Goal: Transaction & Acquisition: Obtain resource

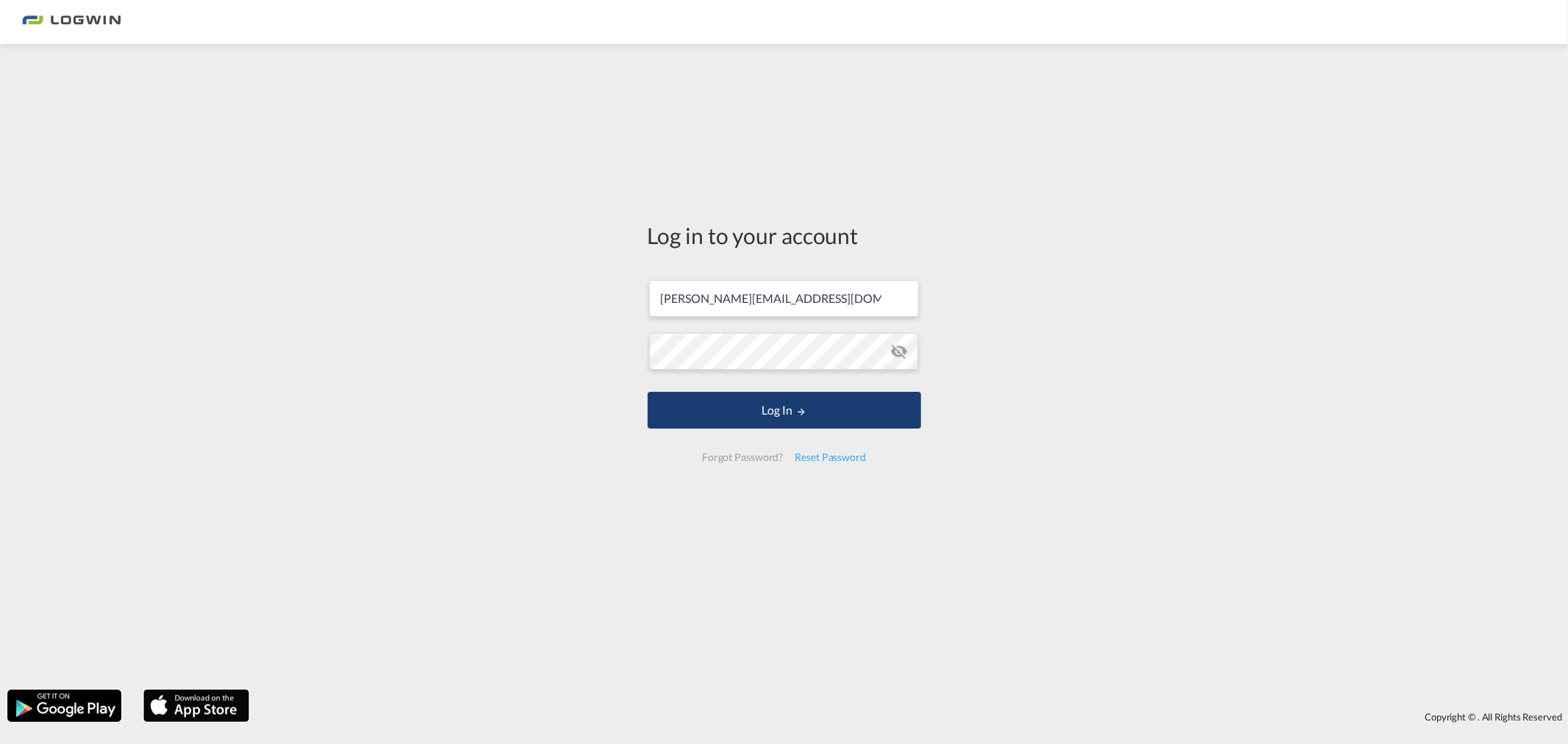
click at [673, 407] on button "Log In" at bounding box center [784, 410] width 274 height 36
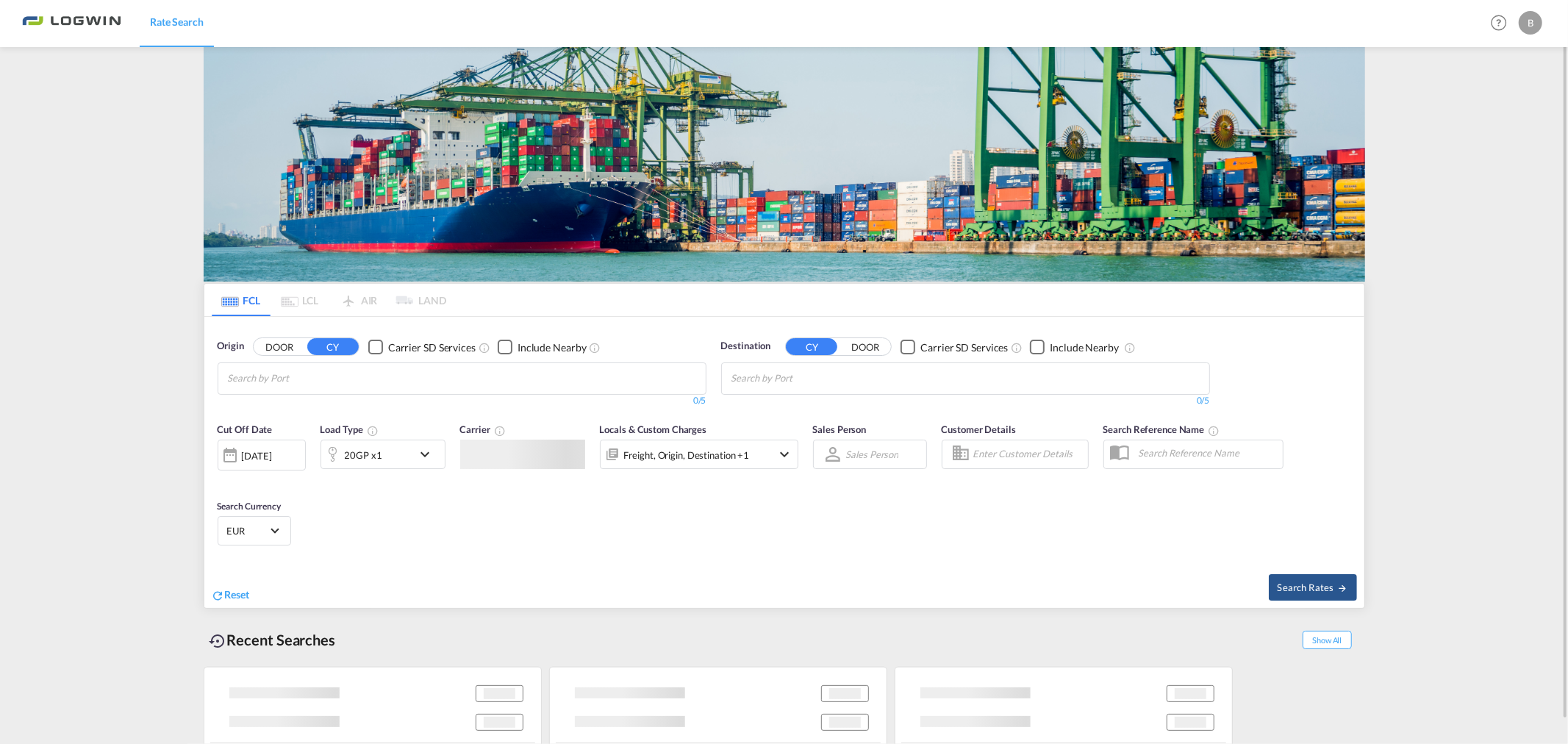
click at [317, 377] on input "Chips input." at bounding box center [298, 378] width 140 height 24
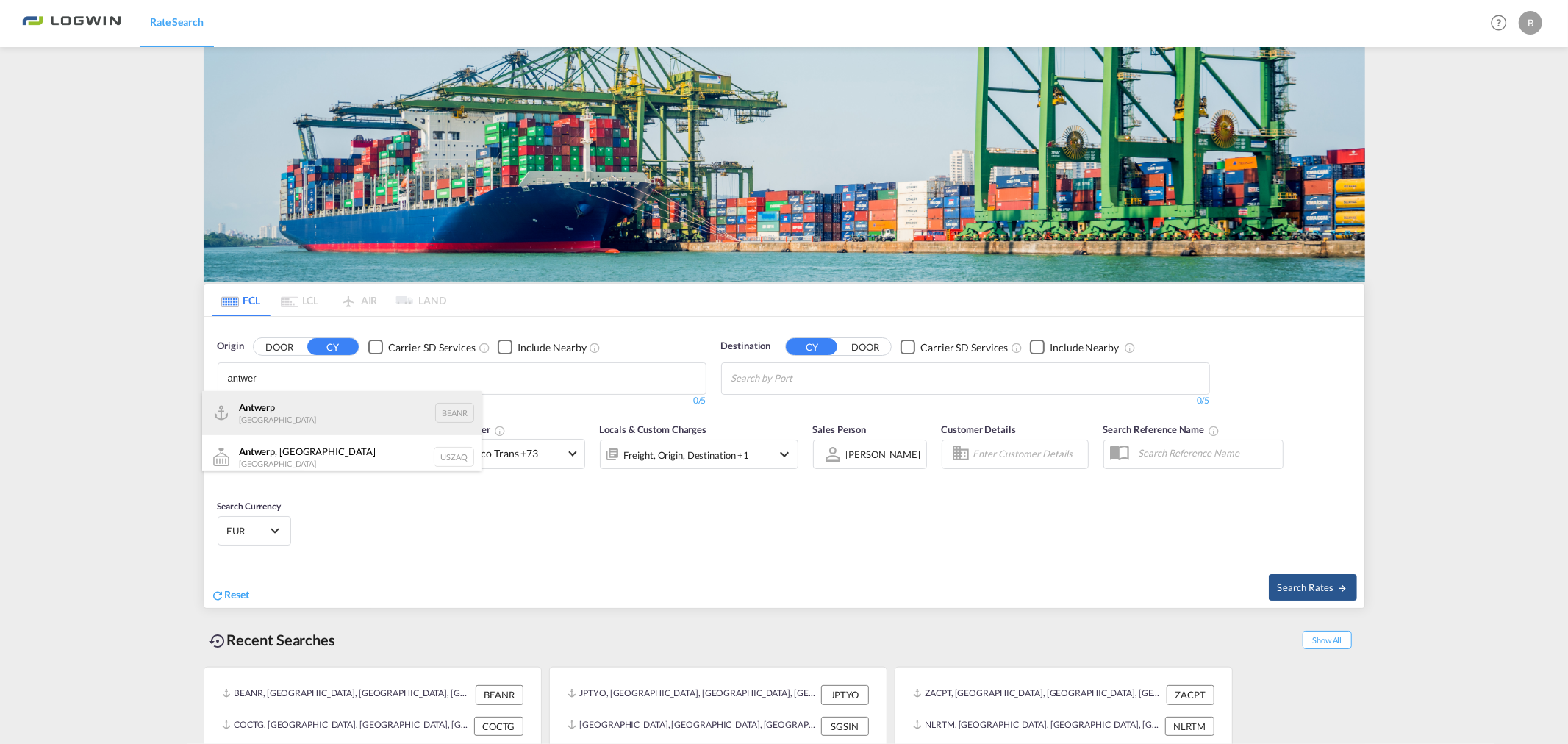
type input "antwer"
drag, startPoint x: 282, startPoint y: 410, endPoint x: 297, endPoint y: 421, distance: 18.6
click at [282, 410] on div "Antwer p Belgium BEANR" at bounding box center [341, 413] width 279 height 44
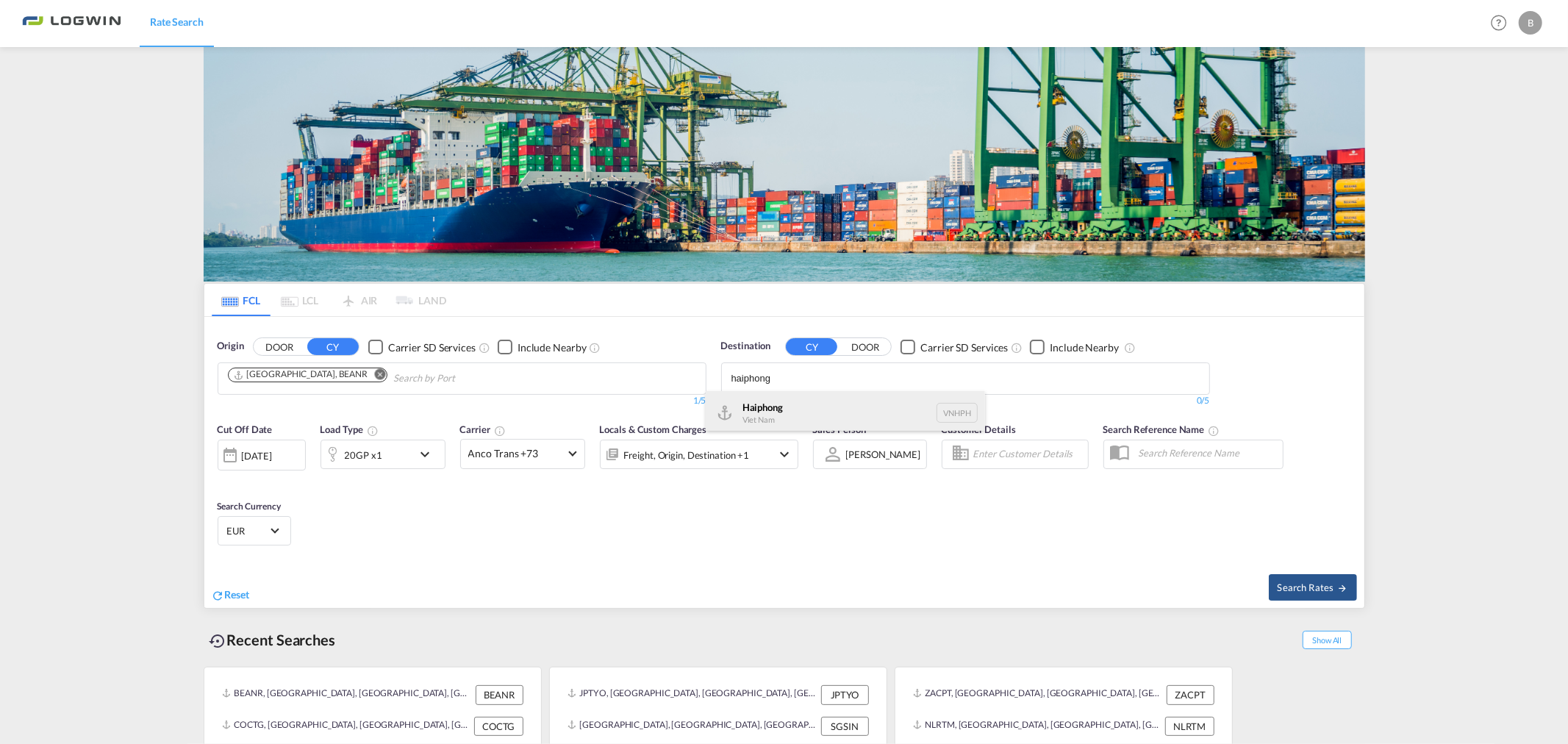
type input "haiphong"
click at [784, 410] on div "Haiphong Viet Nam VNHPH" at bounding box center [845, 413] width 279 height 44
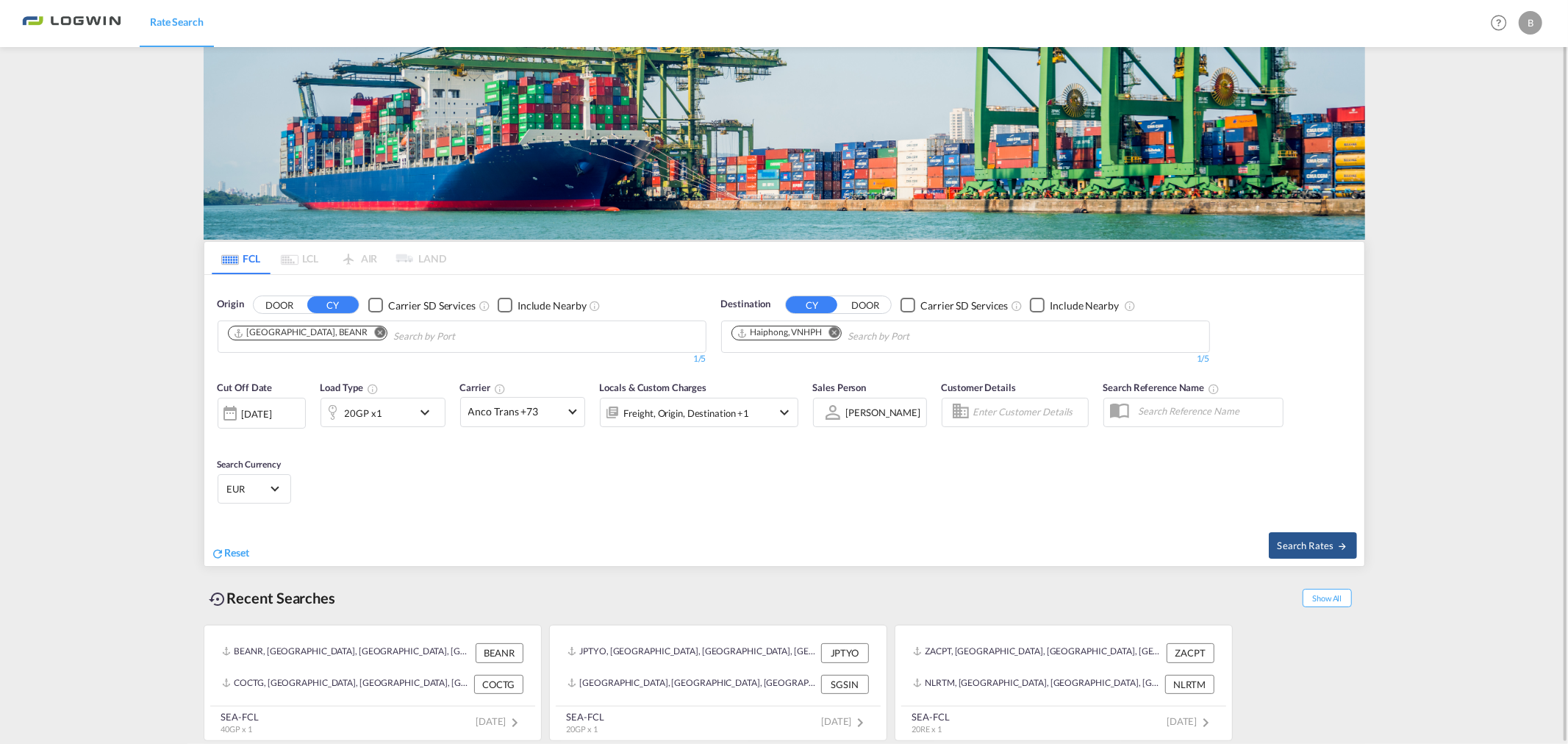
click at [425, 415] on md-icon "icon-chevron-down" at bounding box center [428, 413] width 25 height 18
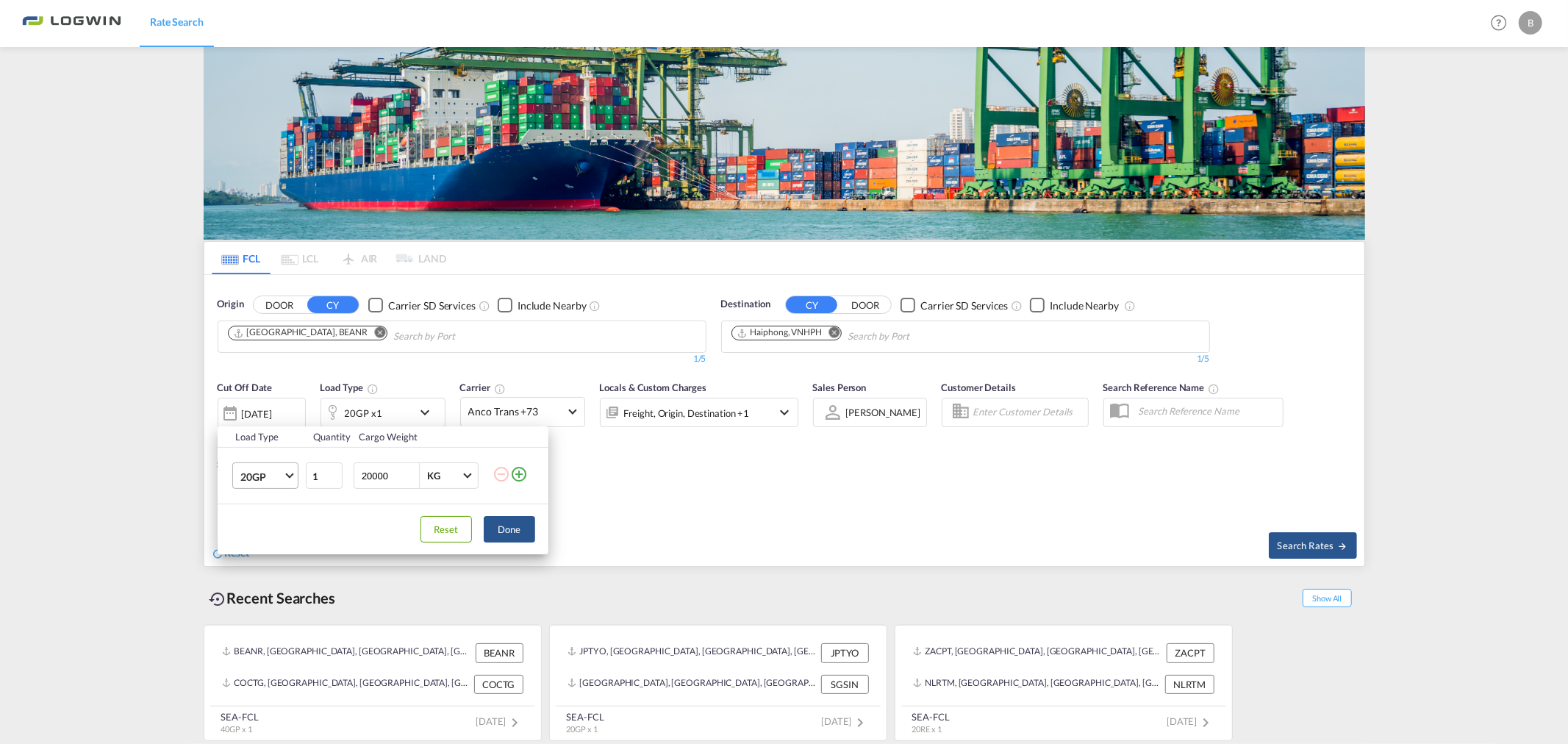
click at [288, 476] on span "Choose: \a20GP" at bounding box center [289, 474] width 8 height 8
click at [283, 519] on md-option "40GP" at bounding box center [277, 511] width 100 height 35
click at [506, 529] on button "Done" at bounding box center [510, 529] width 51 height 27
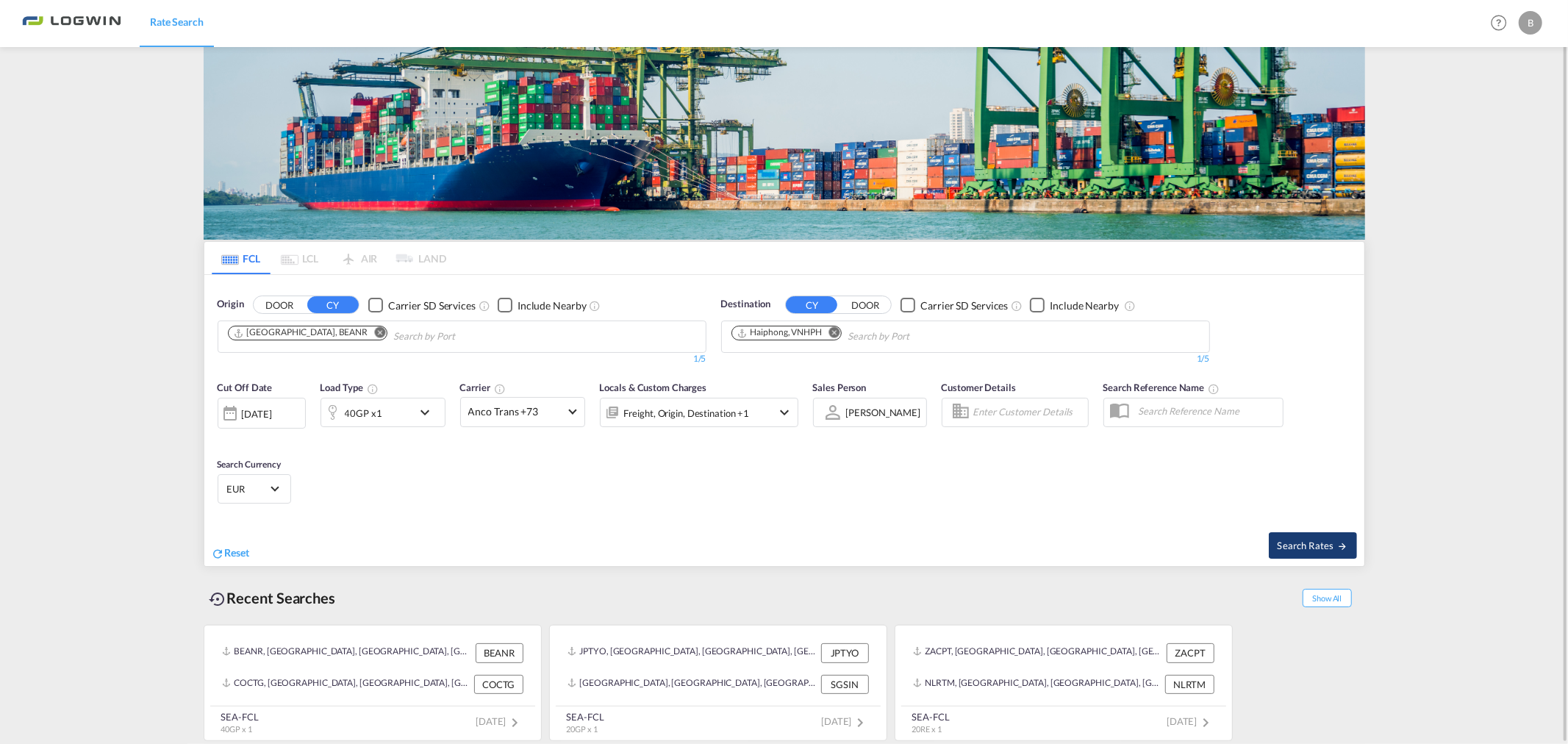
click at [1324, 544] on span "Search Rates" at bounding box center [1314, 546] width 71 height 12
type input "BEANR to VNHPH / [DATE]"
